Goal: Information Seeking & Learning: Understand process/instructions

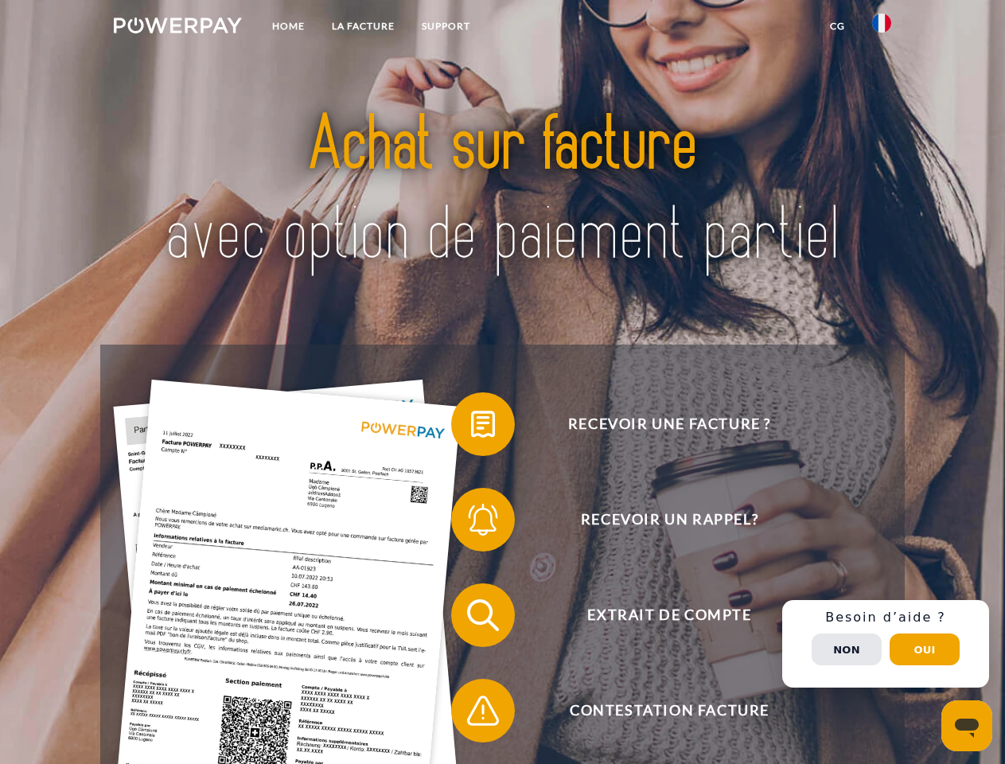
click at [177, 28] on img at bounding box center [178, 26] width 128 height 16
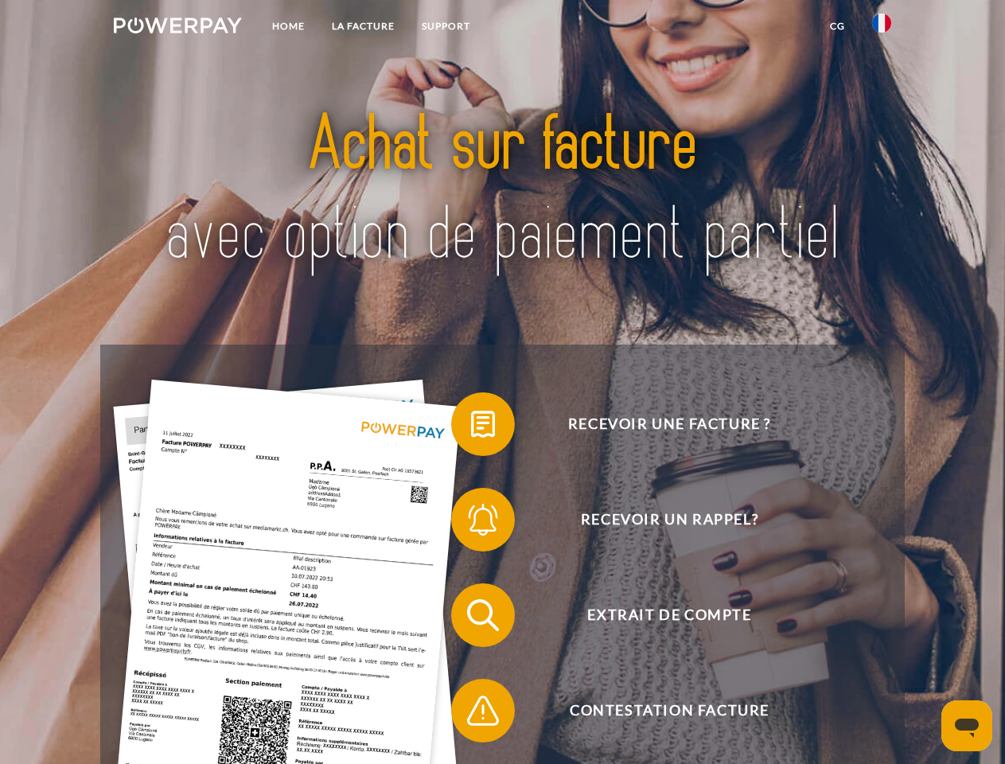
click at [882, 28] on img at bounding box center [881, 23] width 19 height 19
click at [837, 26] on link "CG" at bounding box center [837, 26] width 42 height 29
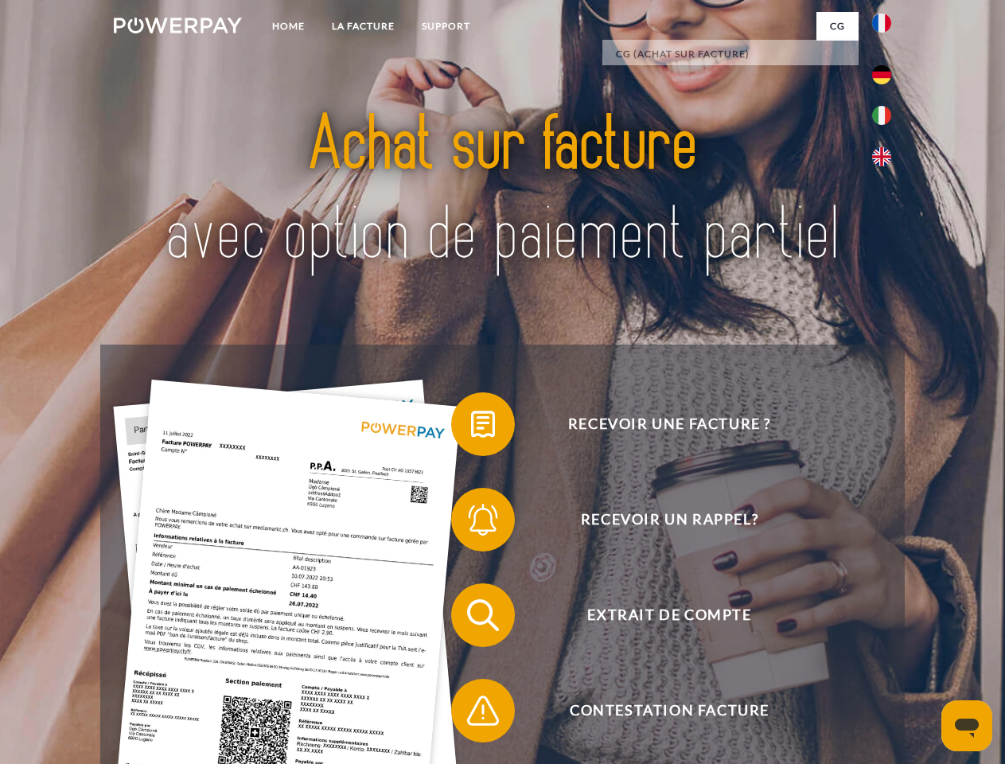
click at [471, 427] on span at bounding box center [459, 424] width 80 height 80
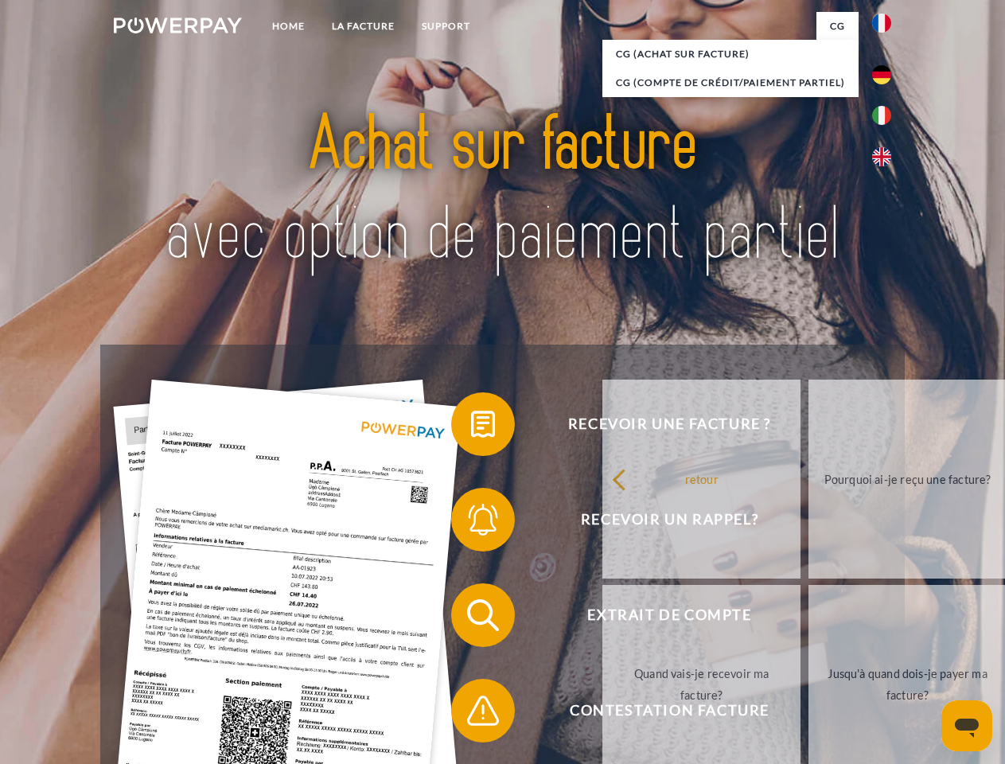
click at [471, 523] on span at bounding box center [459, 520] width 80 height 80
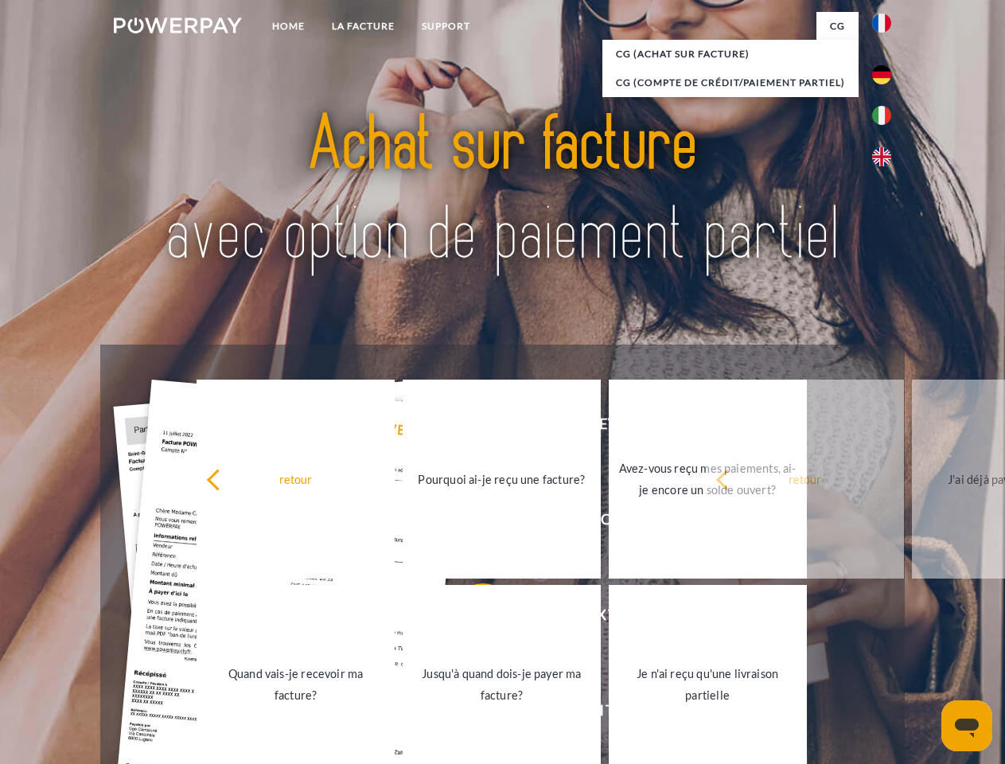
click at [471, 618] on link "Jusqu'à quand dois-je payer ma facture?" at bounding box center [502, 684] width 198 height 199
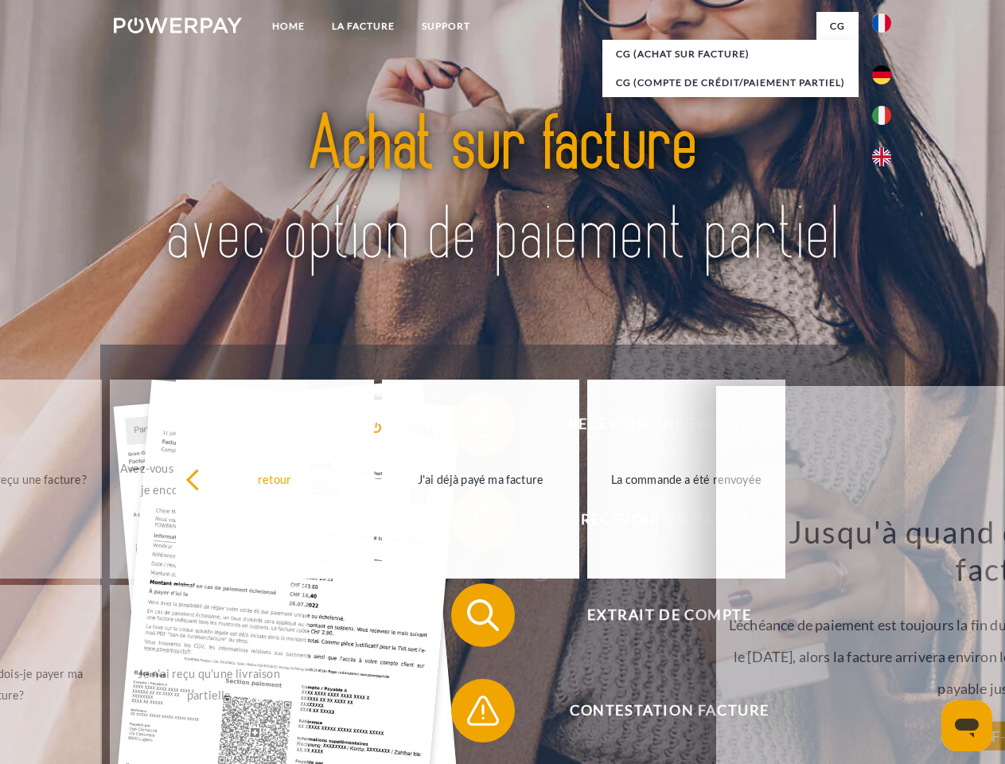
click at [471, 714] on span at bounding box center [459, 711] width 80 height 80
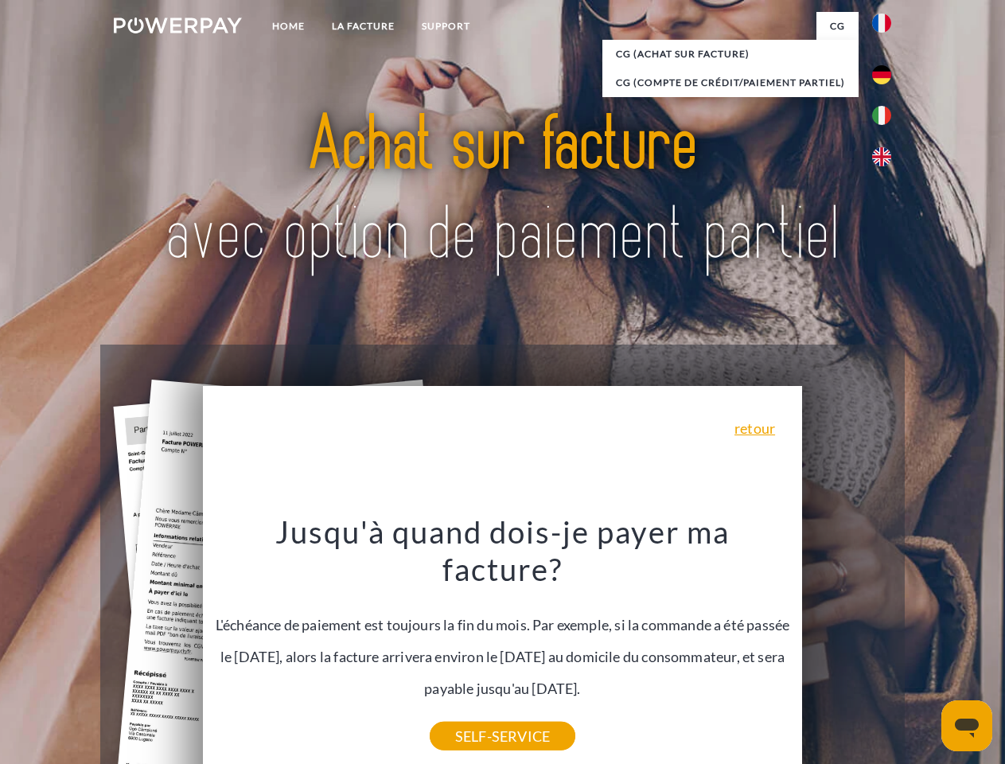
click at [886, 644] on div "Recevoir une facture ? Recevoir un rappel? Extrait de compte retour" at bounding box center [502, 663] width 804 height 637
click at [847, 647] on span "Extrait de compte" at bounding box center [669, 615] width 390 height 64
click at [925, 649] on header "Home LA FACTURE Support" at bounding box center [502, 549] width 1005 height 1099
